Goal: Check status: Check status

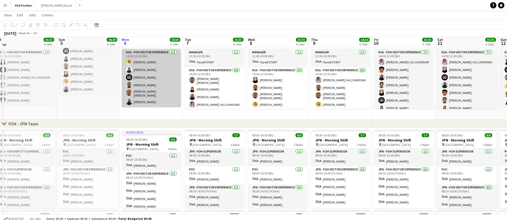
scroll to position [11, 0]
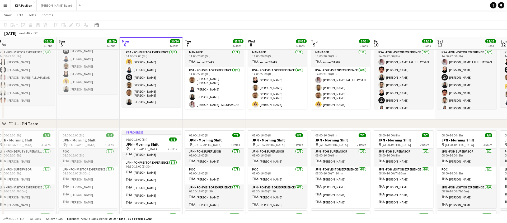
click at [7, 6] on app-icon "Menu" at bounding box center [5, 5] width 4 height 4
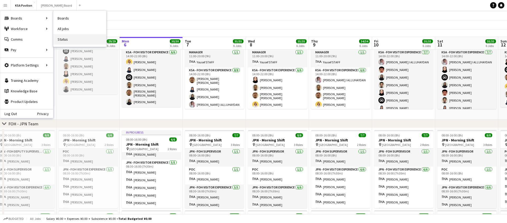
click at [82, 42] on link "Status" at bounding box center [79, 39] width 53 height 11
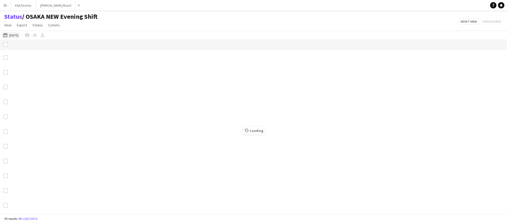
click at [13, 35] on button "[DATE] [DATE]" at bounding box center [10, 35] width 17 height 6
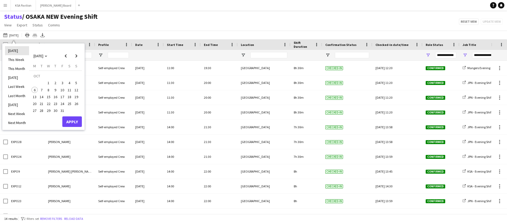
click at [17, 53] on li "[DATE]" at bounding box center [17, 50] width 24 height 9
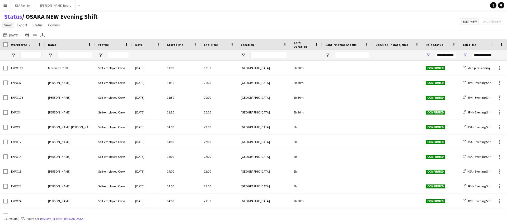
click at [9, 27] on link "View" at bounding box center [8, 25] width 12 height 7
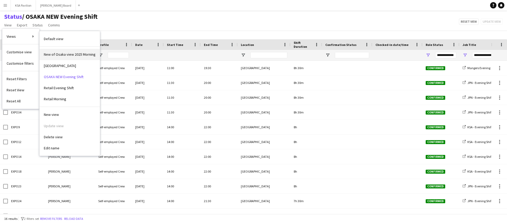
click at [62, 58] on link "New of Osaka view 2025 Morning" at bounding box center [70, 54] width 60 height 11
type input "**********"
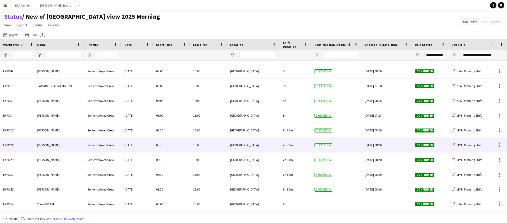
scroll to position [54, 0]
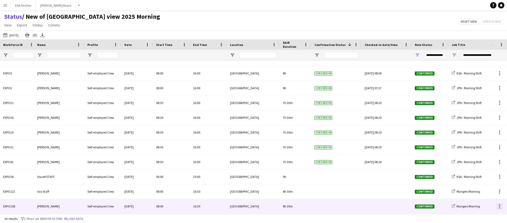
click at [500, 206] on div at bounding box center [499, 206] width 1 height 1
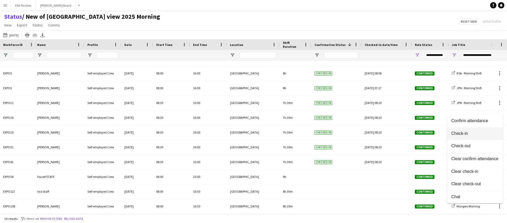
click at [483, 137] on button "Check-in" at bounding box center [475, 133] width 56 height 13
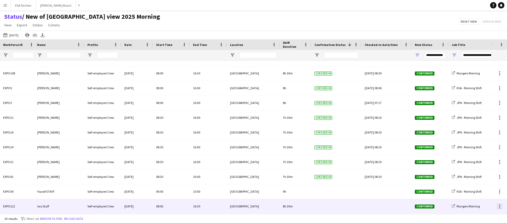
click at [499, 208] on div at bounding box center [500, 206] width 6 height 6
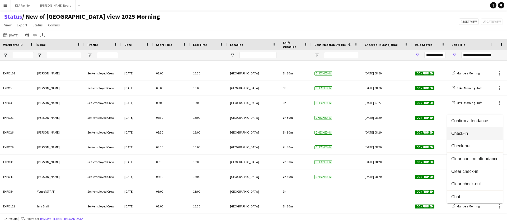
click at [479, 130] on button "Check-in" at bounding box center [475, 133] width 56 height 13
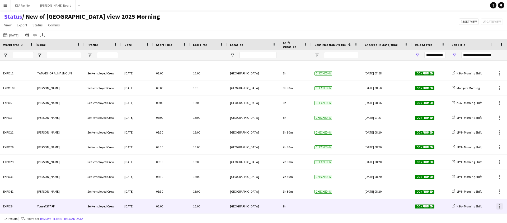
click at [501, 205] on div at bounding box center [500, 206] width 6 height 6
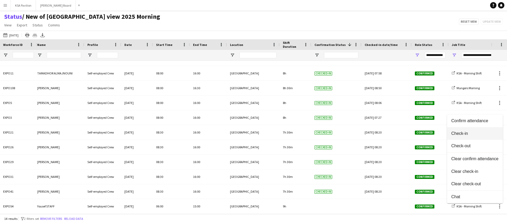
click at [480, 129] on button "Check-in" at bounding box center [475, 133] width 56 height 13
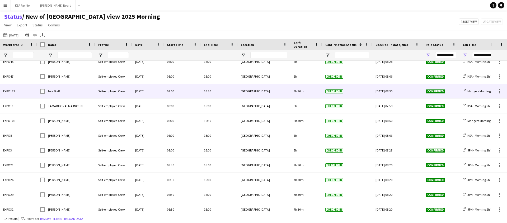
scroll to position [0, 0]
